Goal: Task Accomplishment & Management: Use online tool/utility

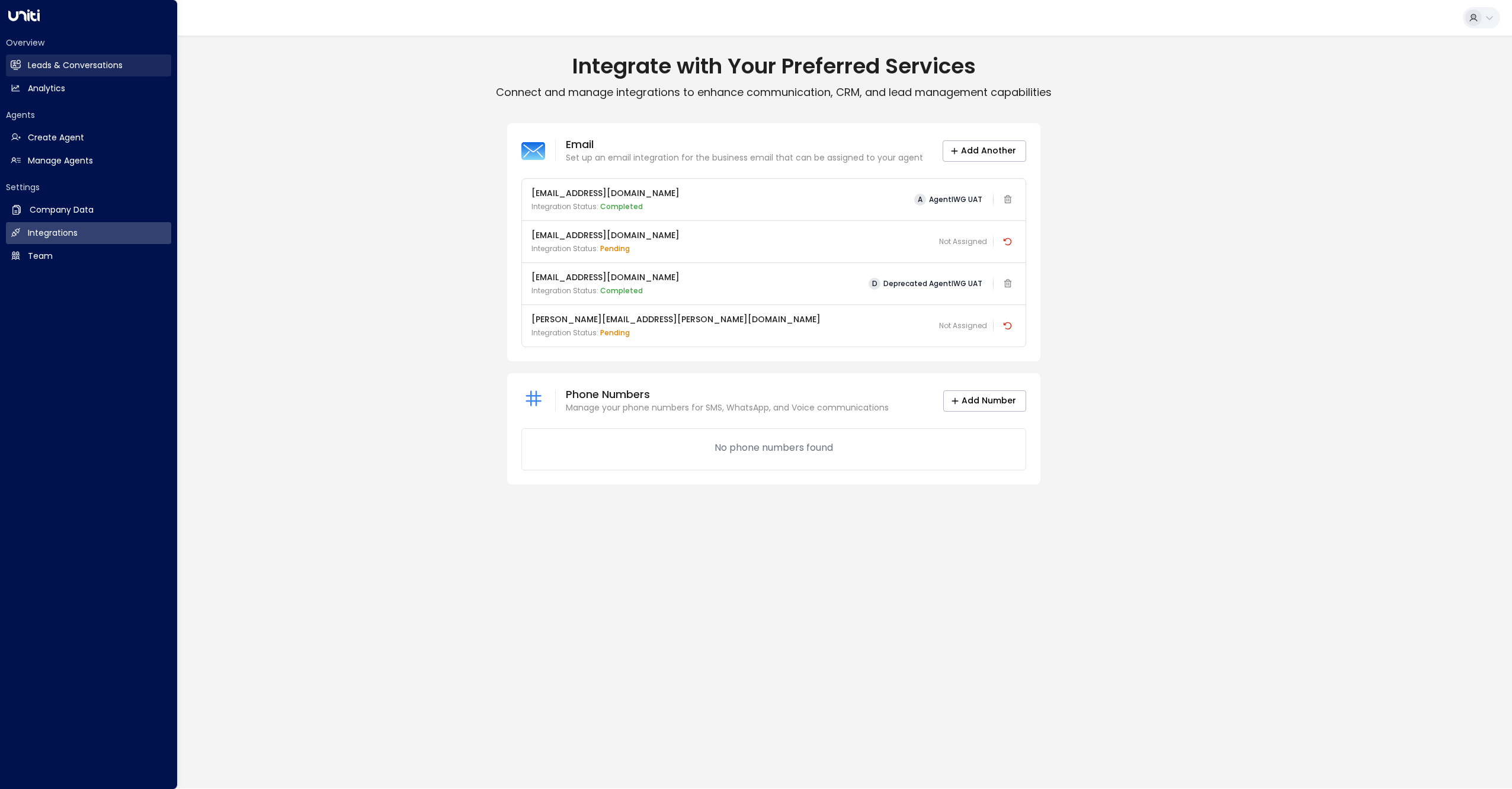
click at [66, 69] on h2 "Leads & Conversations" at bounding box center [76, 65] width 95 height 12
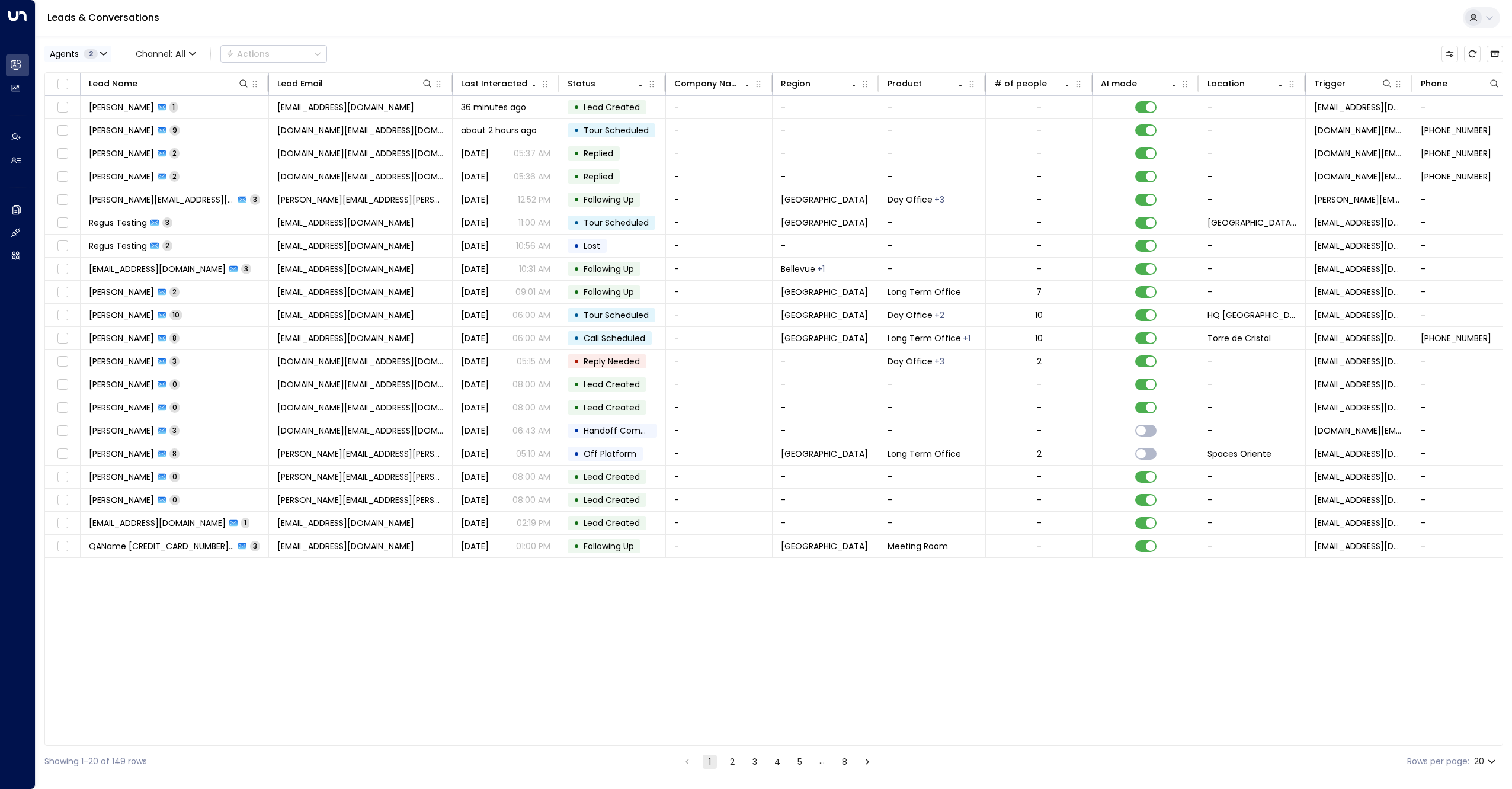
click at [102, 52] on icon "button" at bounding box center [104, 54] width 7 height 7
click at [98, 96] on div "Deprecated AgentIWG UAT" at bounding box center [121, 96] width 112 height 12
click at [202, 121] on button "Apply" at bounding box center [201, 125] width 34 height 16
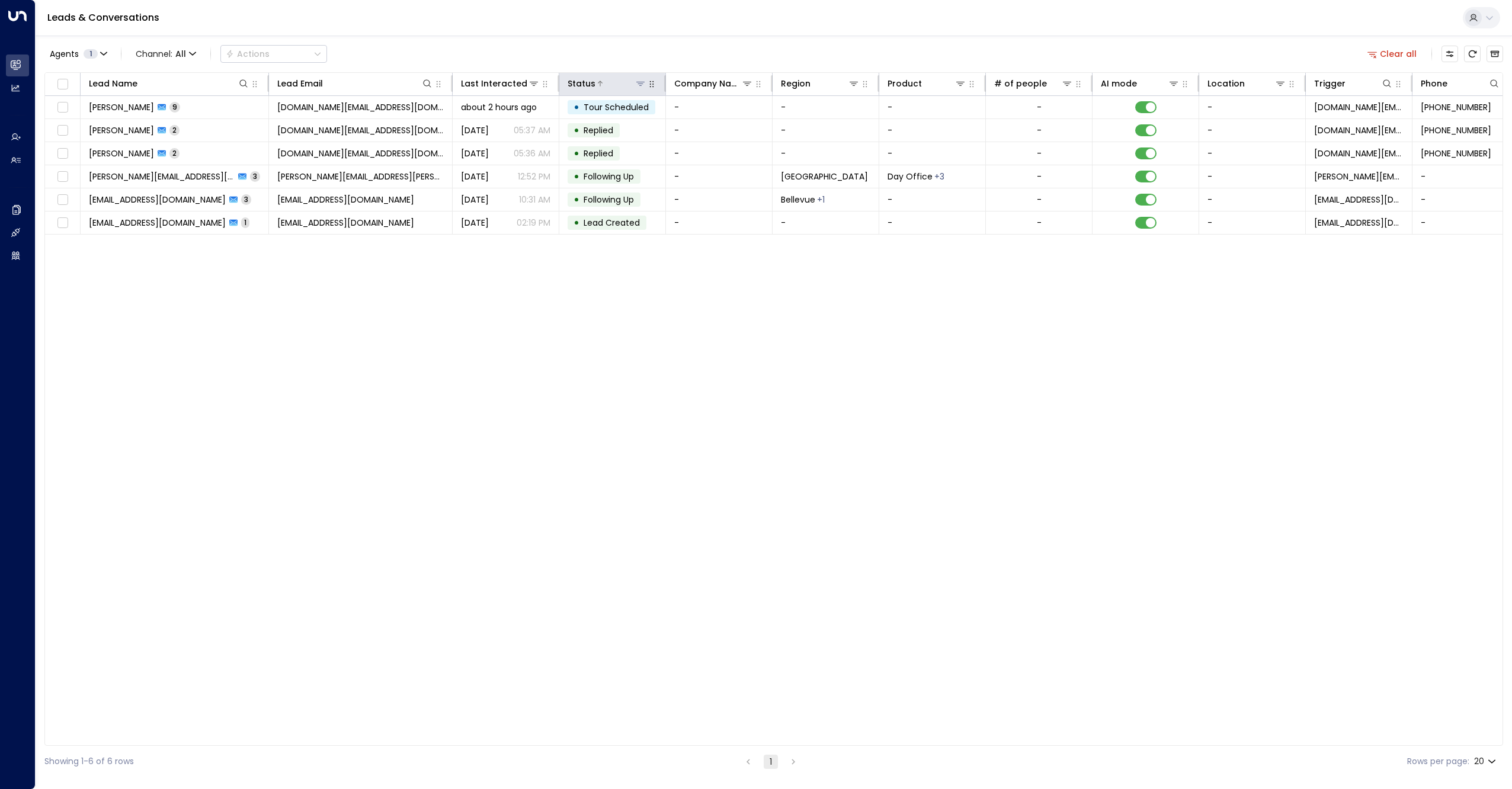
click at [596, 85] on div at bounding box center [621, 83] width 51 height 12
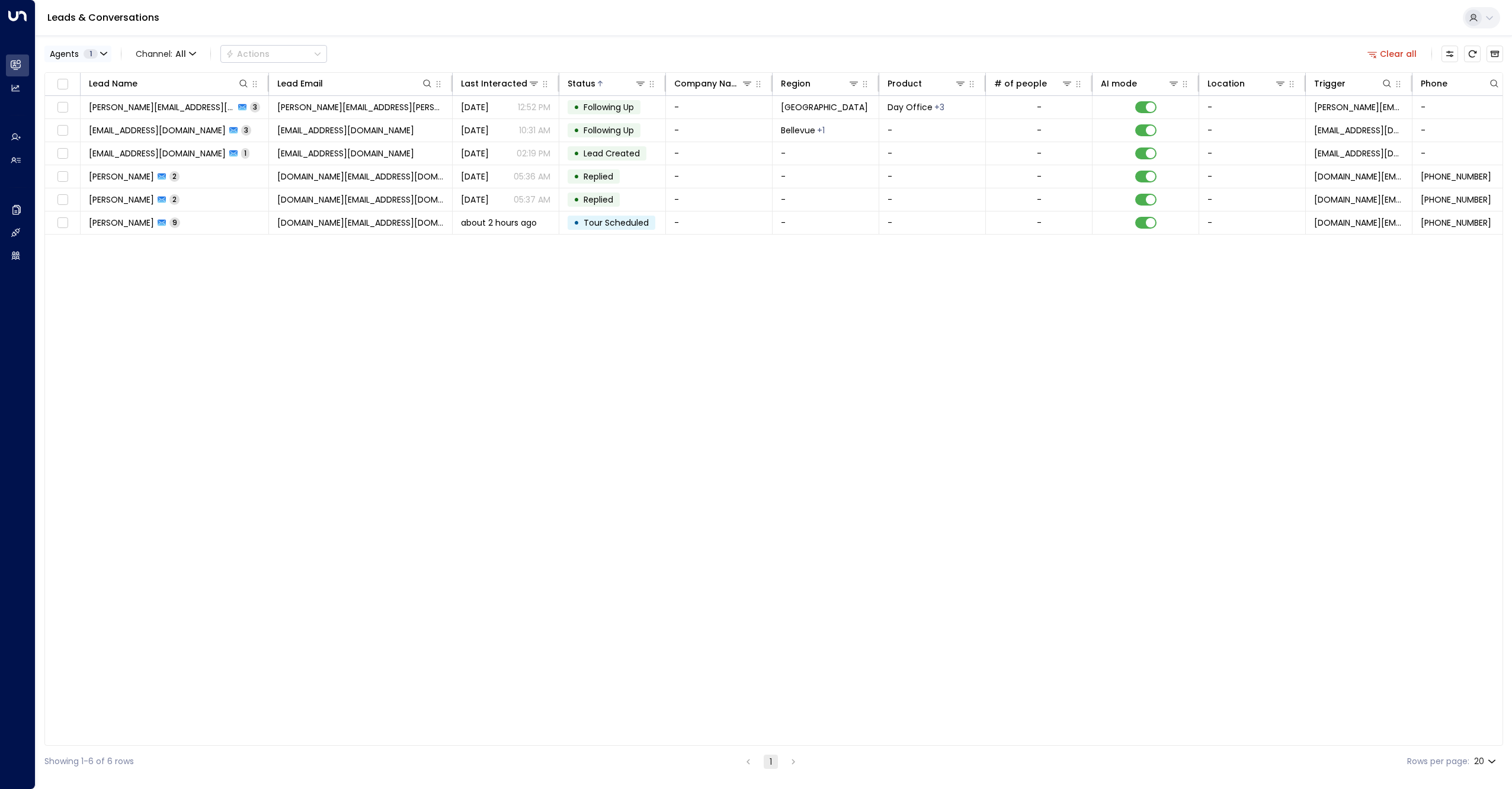
click at [100, 55] on icon "button" at bounding box center [104, 54] width 7 height 7
click at [304, 32] on div at bounding box center [756, 394] width 1512 height 789
